Goal: Information Seeking & Learning: Find contact information

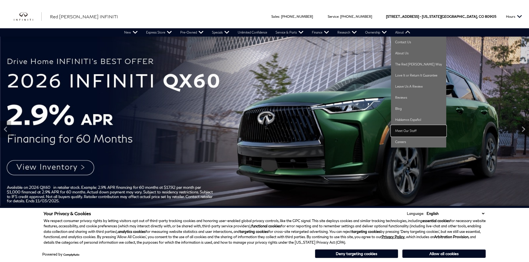
click at [405, 129] on link "Meet Our Staff" at bounding box center [418, 131] width 55 height 11
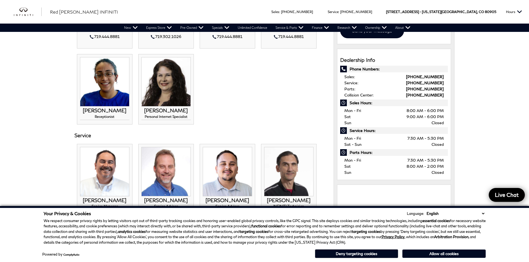
scroll to position [222, 0]
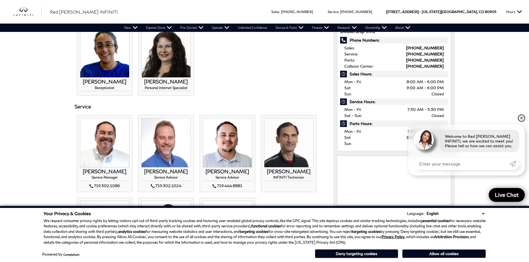
click at [520, 119] on link "✕" at bounding box center [521, 118] width 7 height 7
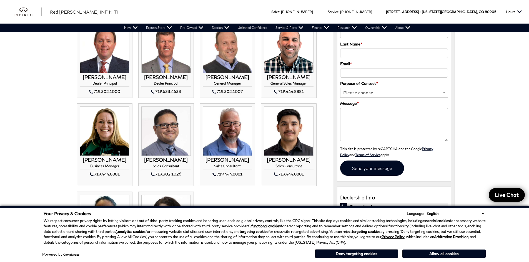
scroll to position [0, 0]
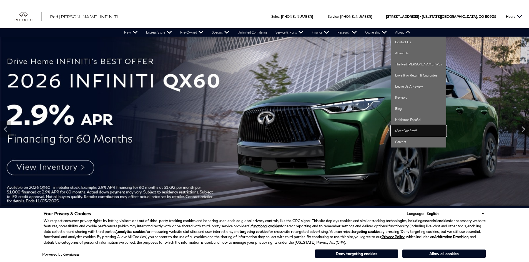
click at [398, 132] on link "Meet Our Staff" at bounding box center [418, 131] width 55 height 11
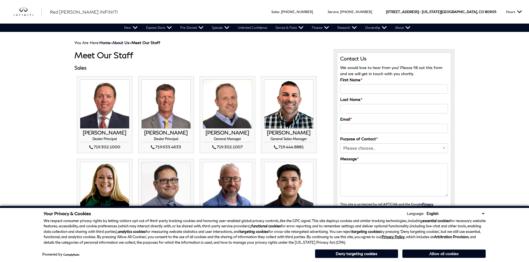
click at [450, 256] on button "Allow all cookies" at bounding box center [443, 254] width 83 height 8
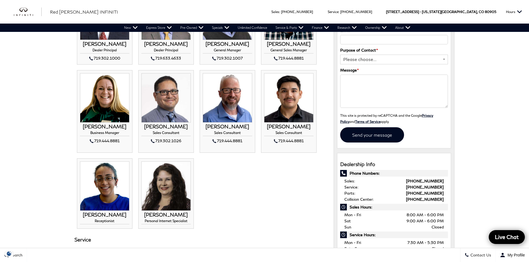
scroll to position [111, 0]
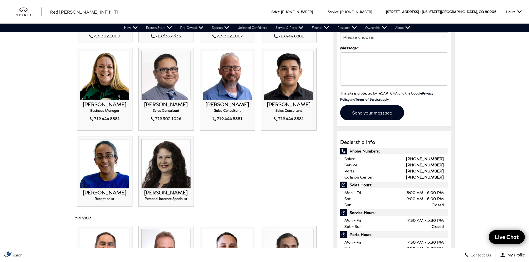
click at [231, 7] on div "Sales : Call sales Phone Number 719-215-8318 Service : Call service Phone Numbe…" at bounding box center [264, 12] width 529 height 24
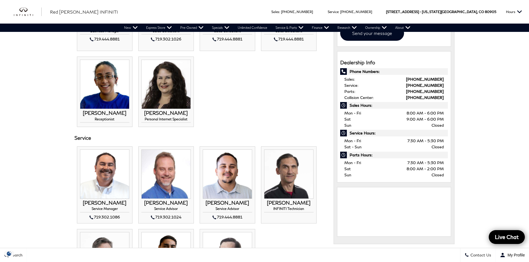
scroll to position [194, 0]
